Goal: Transaction & Acquisition: Purchase product/service

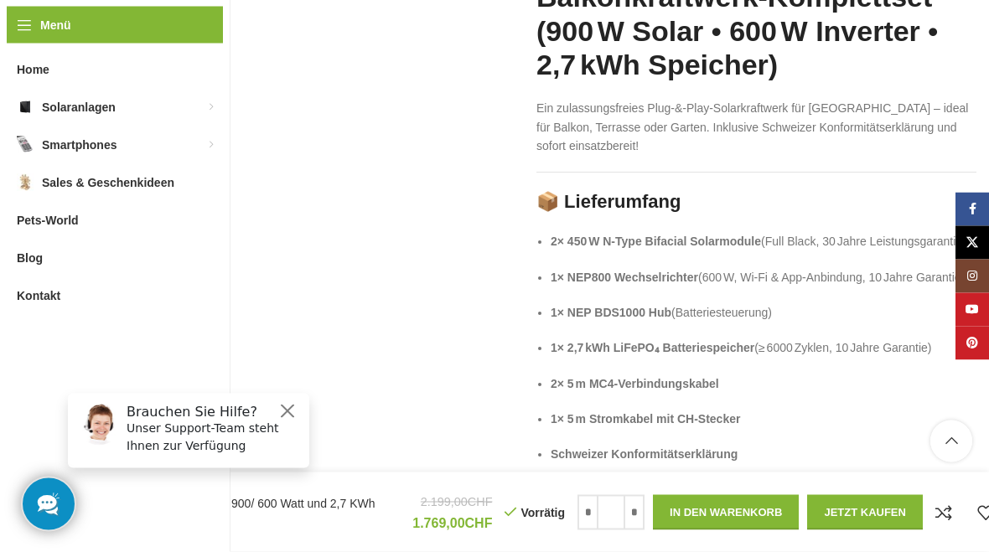
scroll to position [2429, 0]
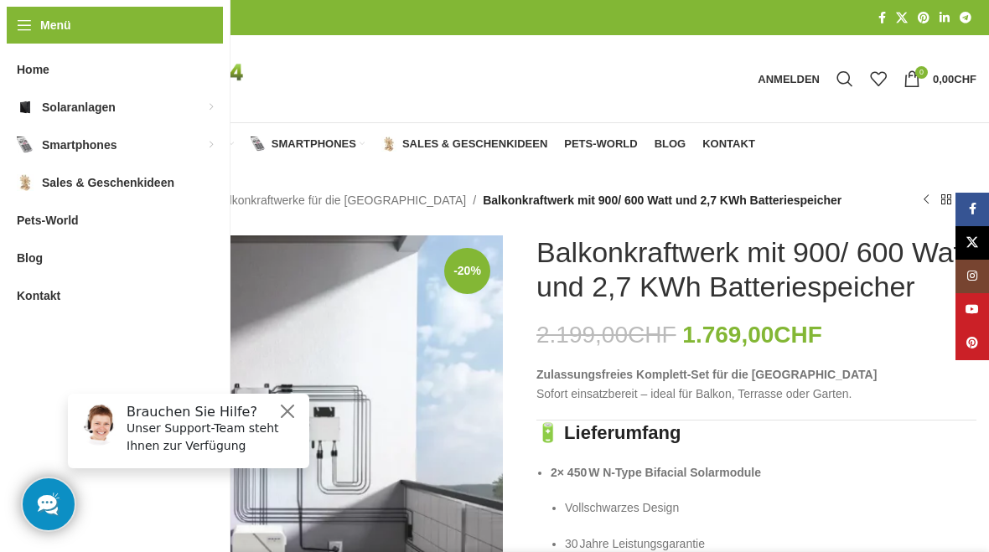
click at [179, 133] on link "Solaranlagen" at bounding box center [172, 144] width 121 height 34
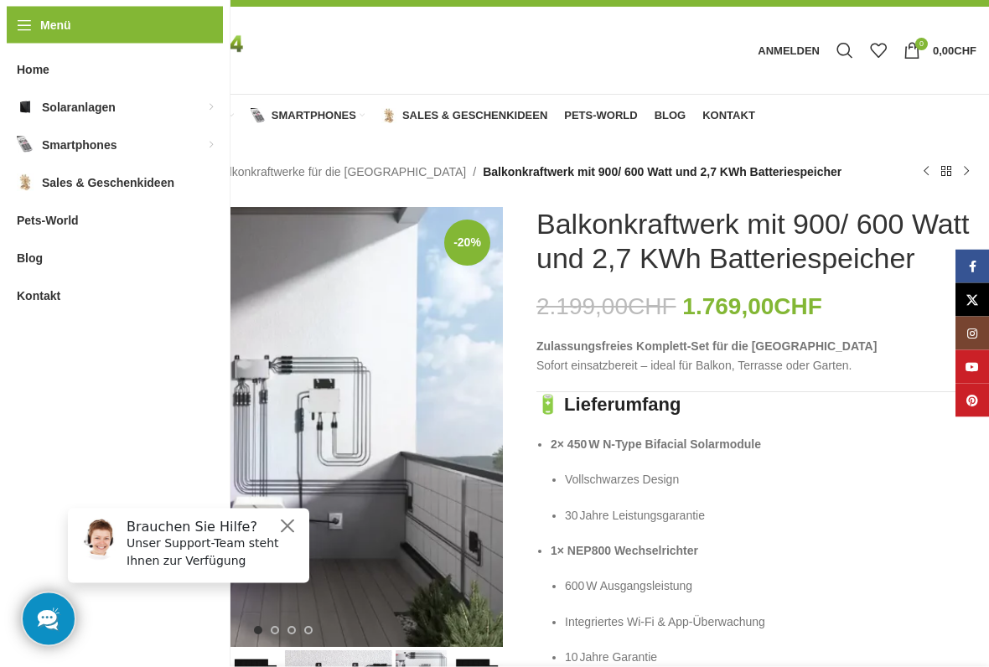
scroll to position [28, 0]
click at [287, 172] on link "Balkonkraftwerke für die [GEOGRAPHIC_DATA]" at bounding box center [339, 172] width 251 height 18
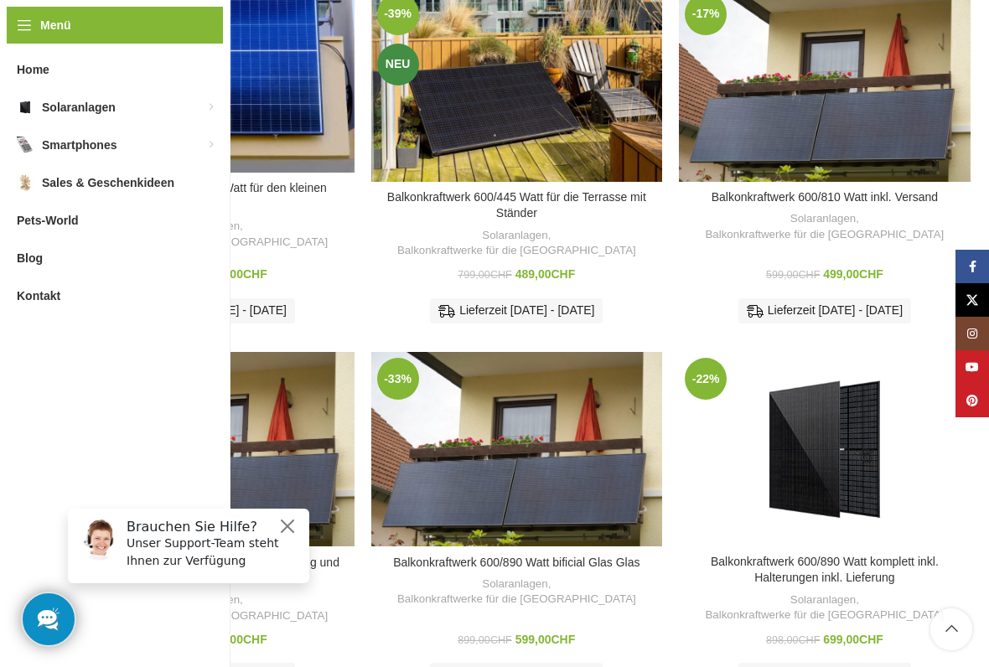
scroll to position [306, 0]
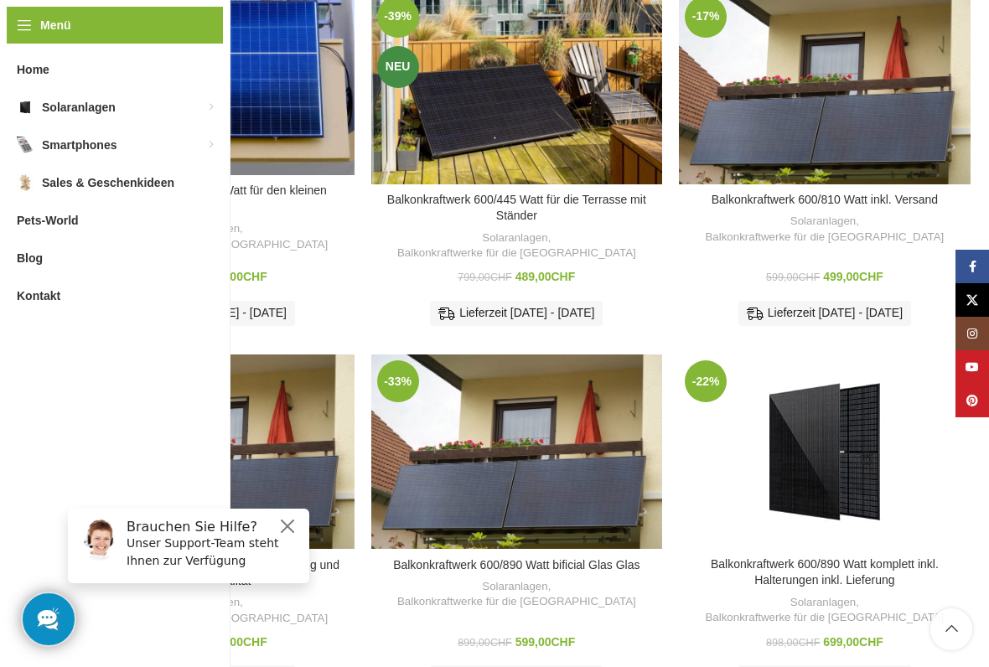
click at [849, 198] on link "Balkonkraftwerk 600/810 Watt inkl. Versand" at bounding box center [824, 199] width 226 height 13
